Goal: Transaction & Acquisition: Book appointment/travel/reservation

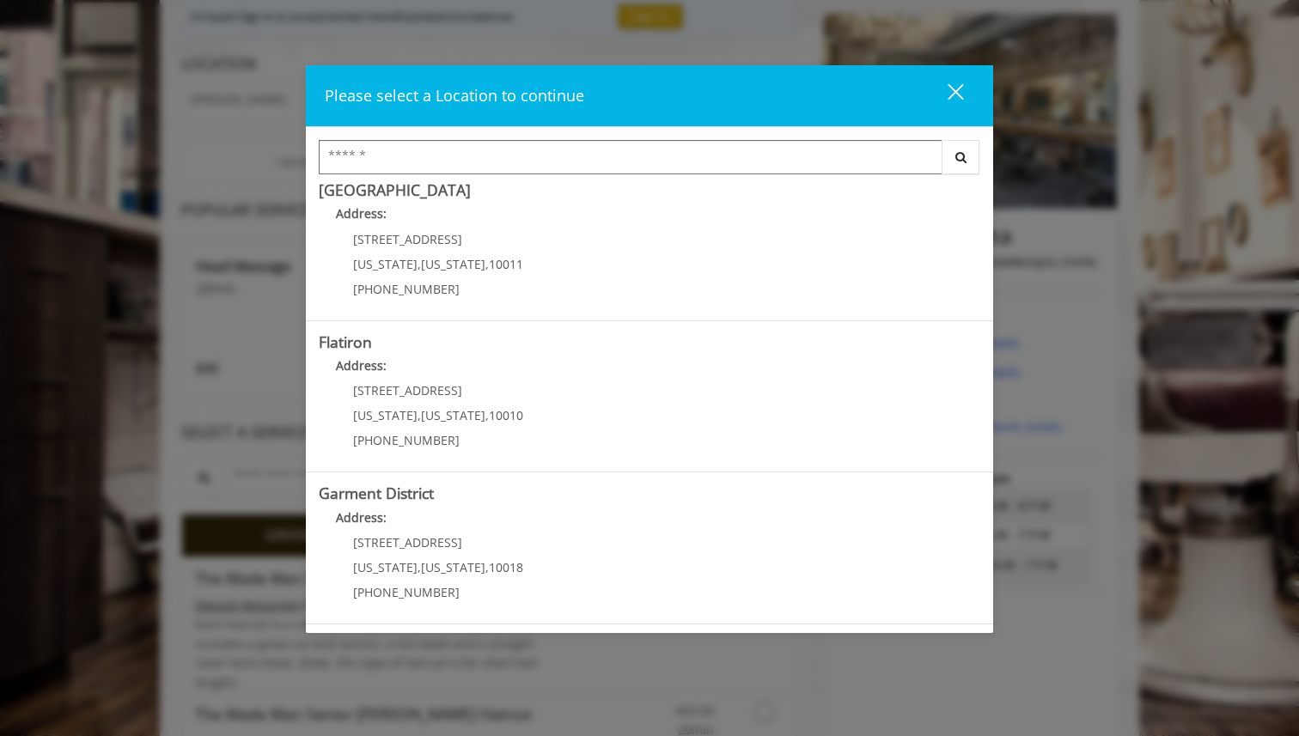
scroll to position [200, 0]
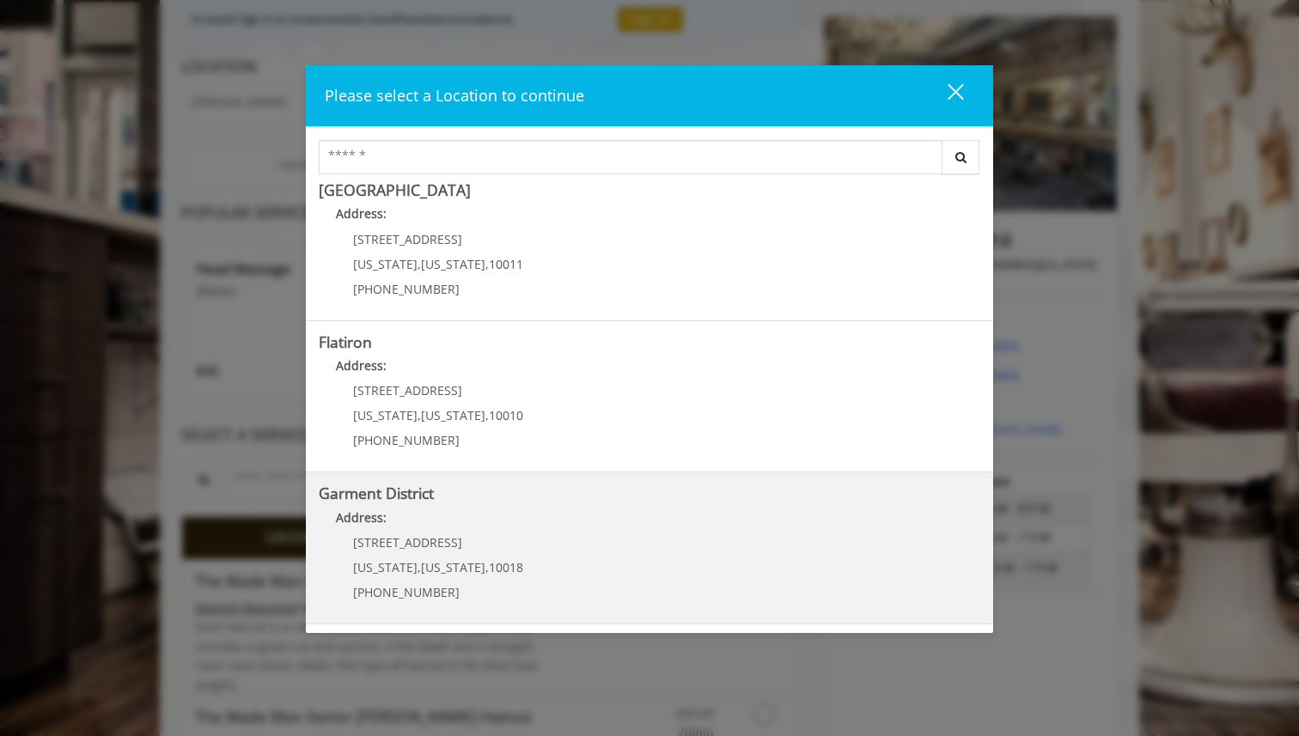
click at [396, 509] on District "Address:" at bounding box center [649, 522] width 661 height 27
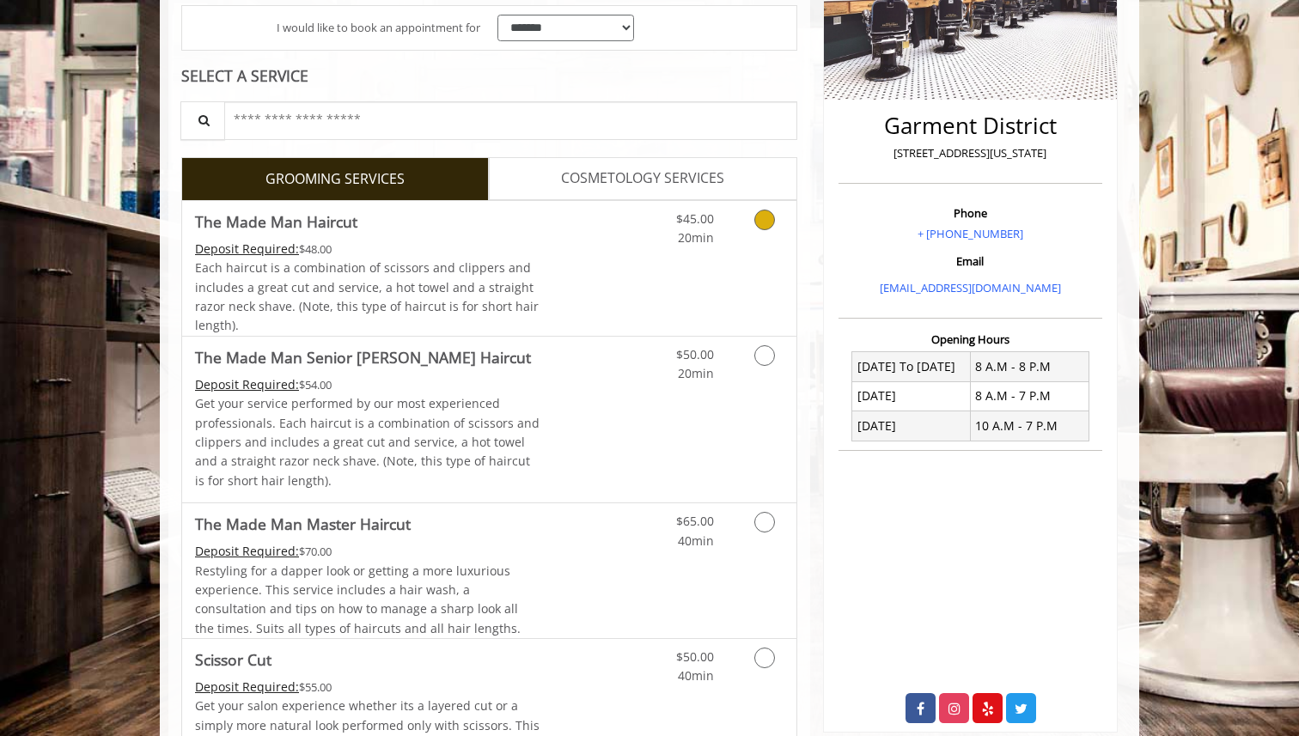
scroll to position [348, 0]
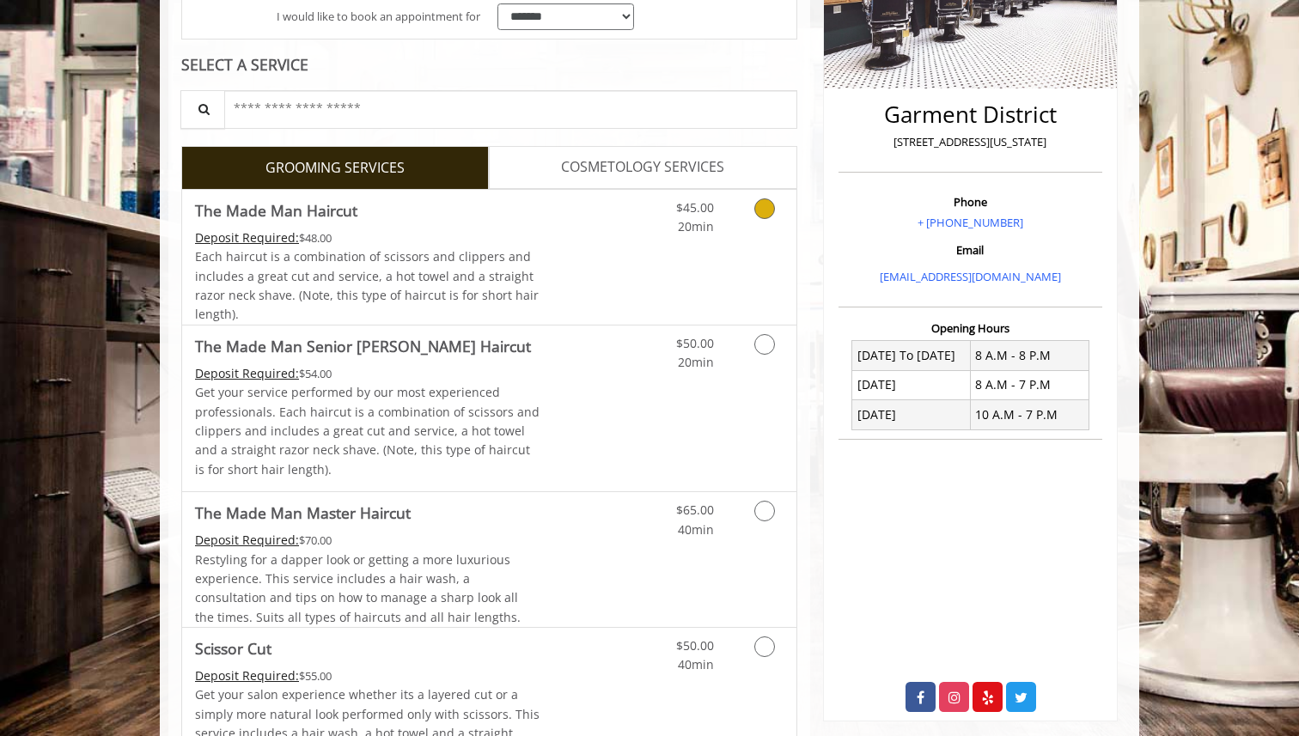
click at [582, 269] on link "Discounted Price" at bounding box center [591, 257] width 102 height 135
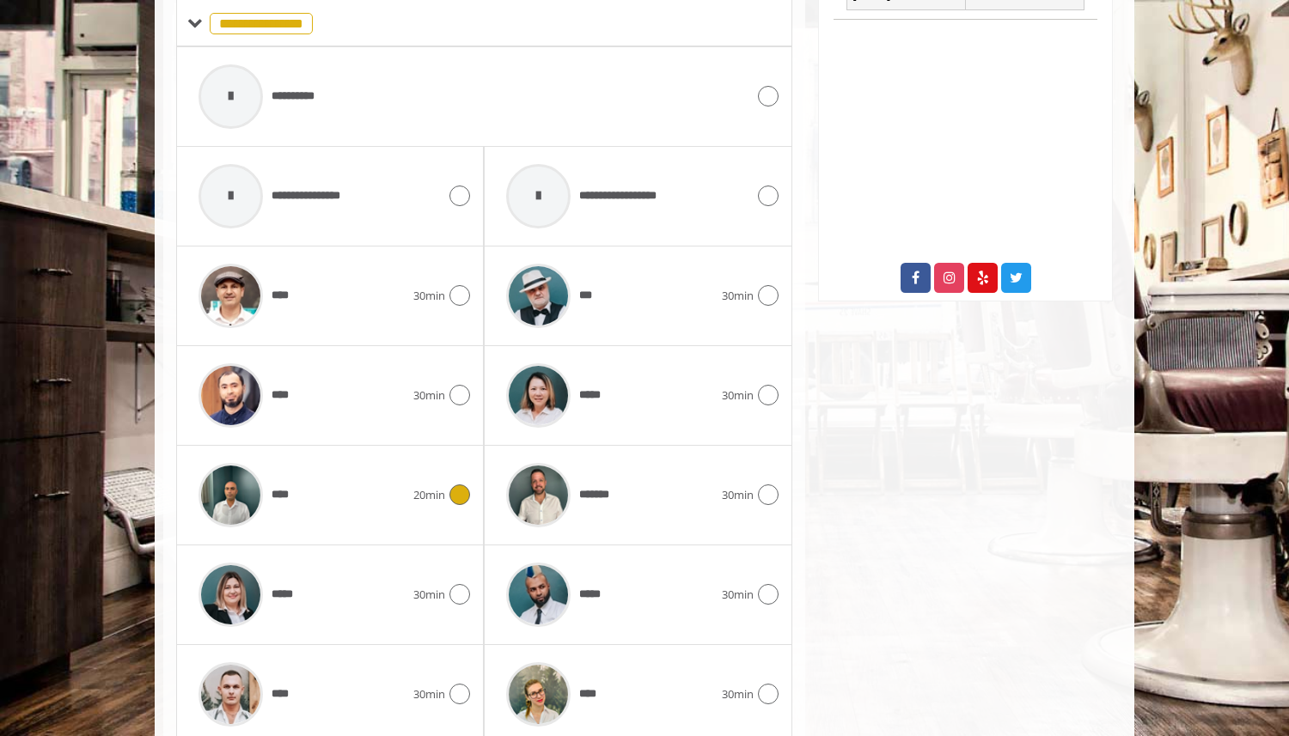
scroll to position [835, 0]
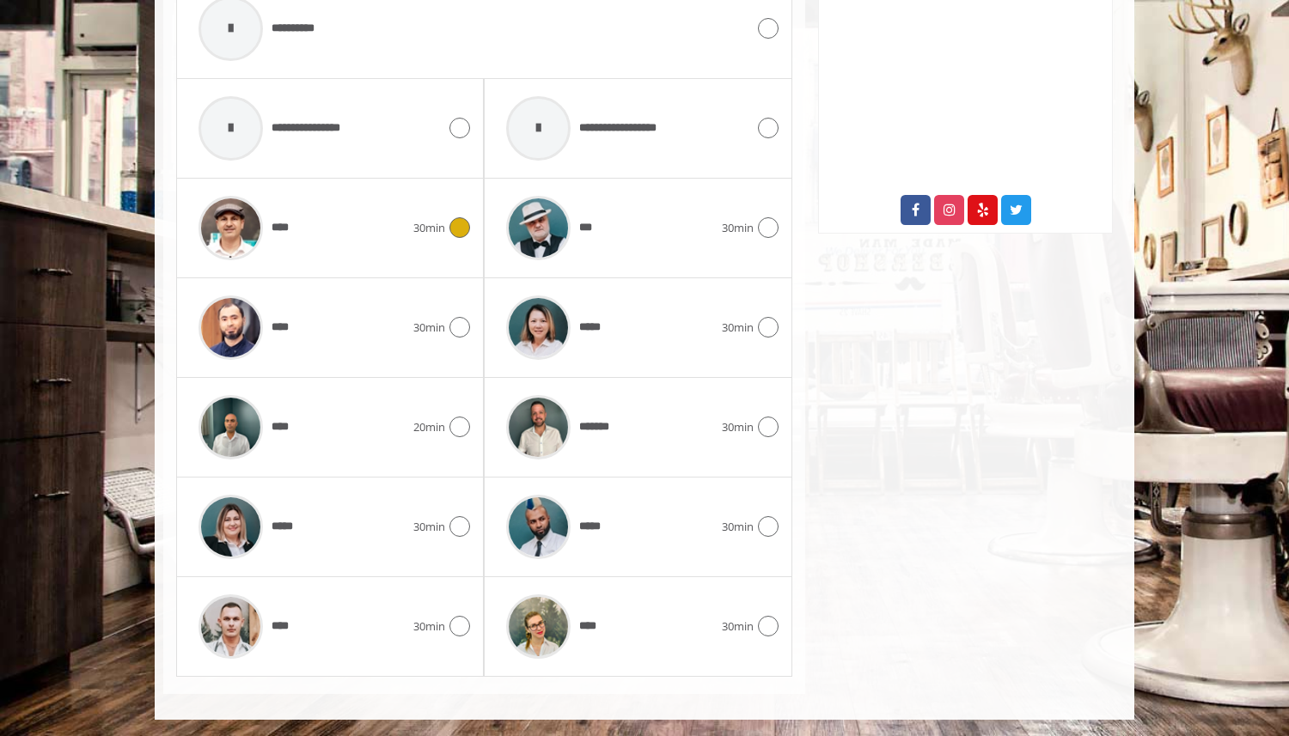
click at [460, 238] on div "**** 30min" at bounding box center [330, 228] width 280 height 82
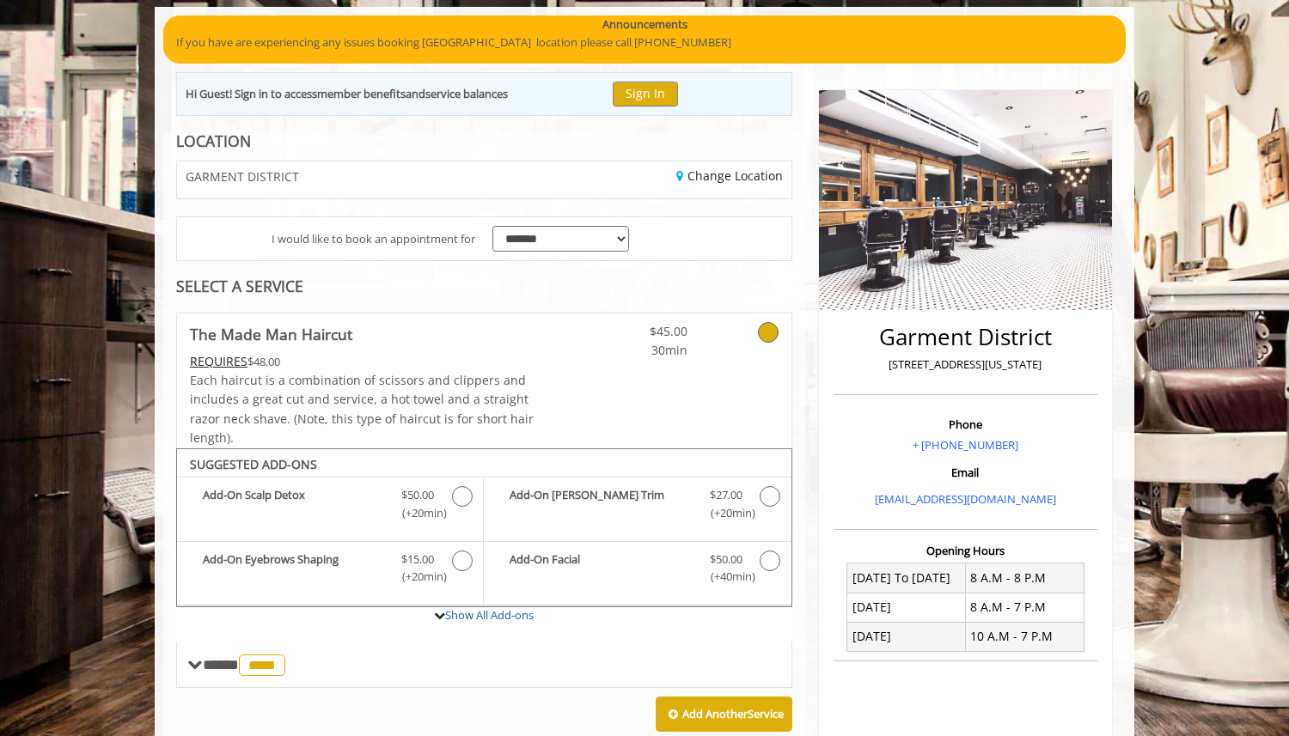
scroll to position [0, 0]
